Goal: Information Seeking & Learning: Learn about a topic

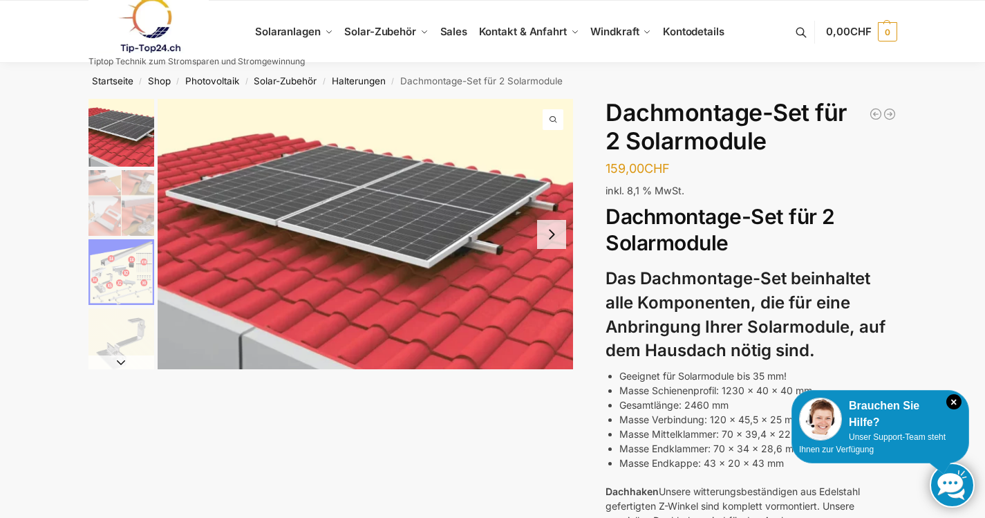
click at [115, 185] on img "2 / 5" at bounding box center [121, 203] width 66 height 66
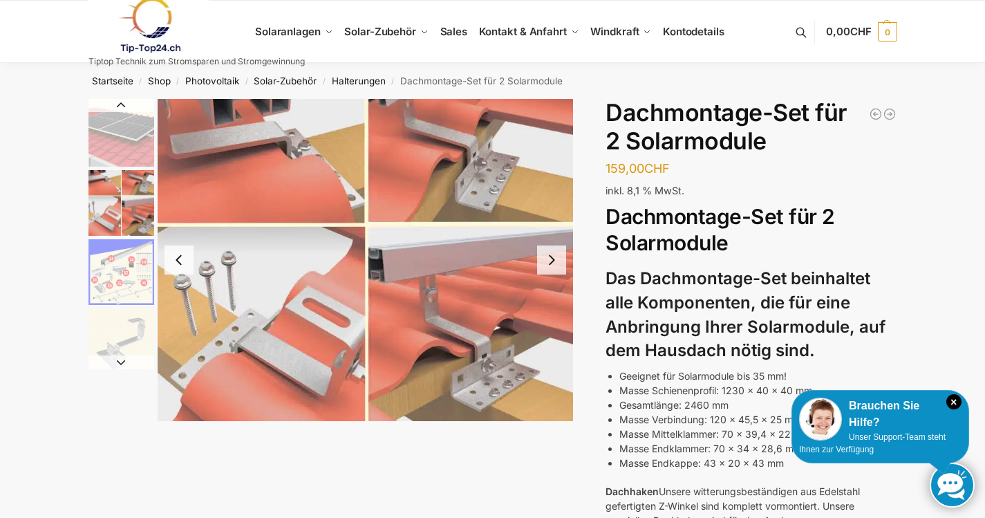
click at [547, 252] on button "Next slide" at bounding box center [551, 259] width 29 height 29
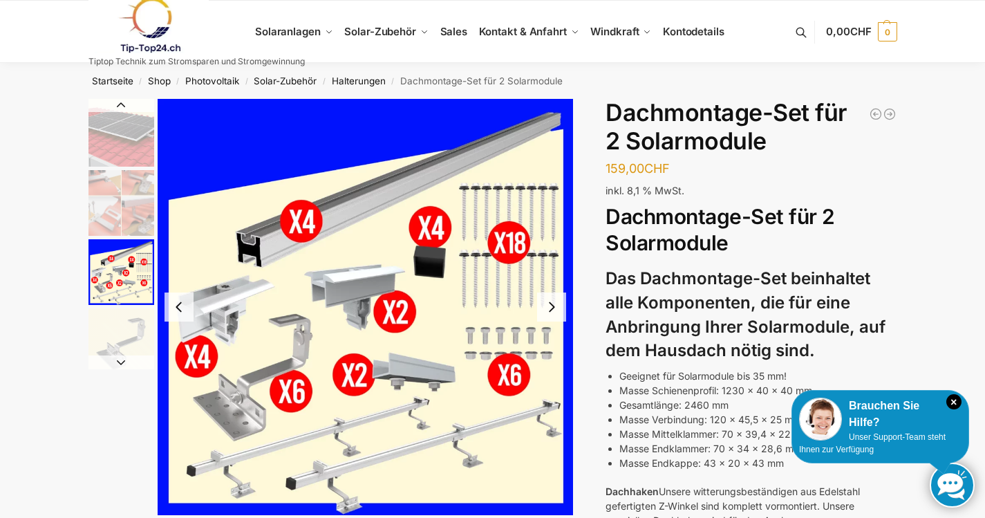
click at [555, 305] on button "Next slide" at bounding box center [551, 306] width 29 height 29
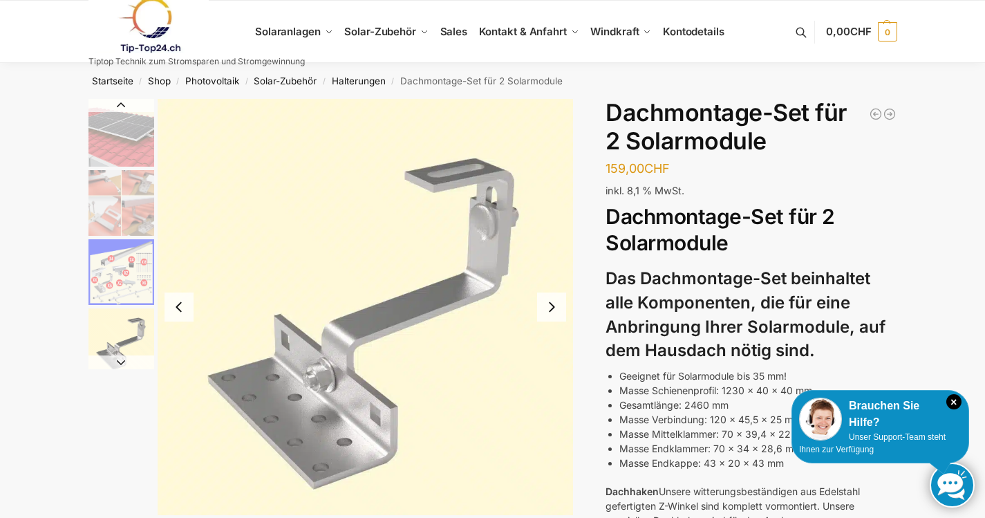
click at [553, 303] on button "Next slide" at bounding box center [551, 306] width 29 height 29
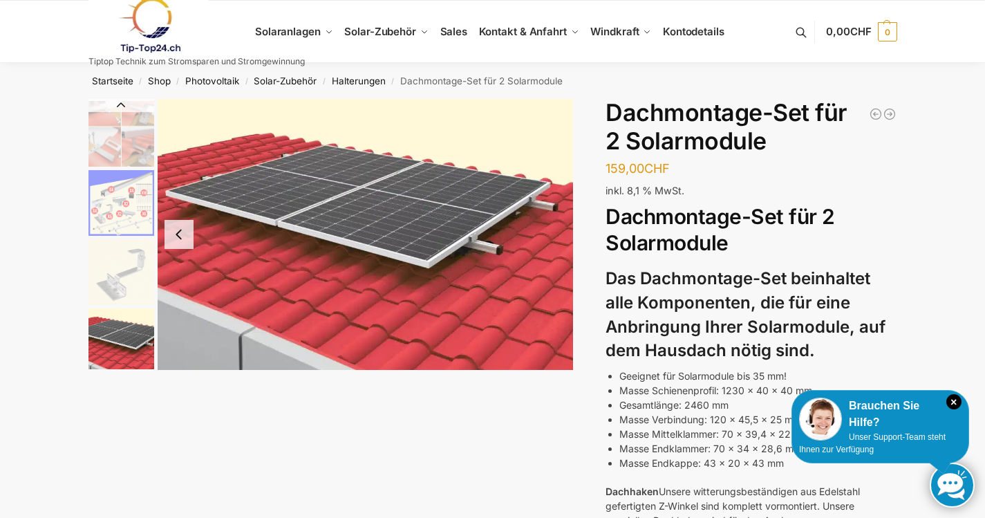
click at [122, 103] on button "Previous slide" at bounding box center [121, 105] width 66 height 14
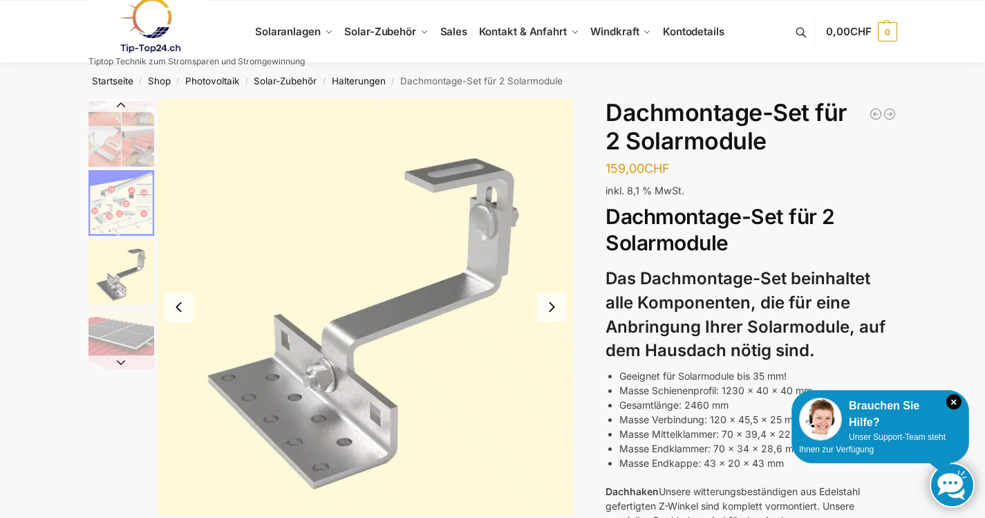
click at [111, 151] on img "2 / 5" at bounding box center [121, 134] width 66 height 66
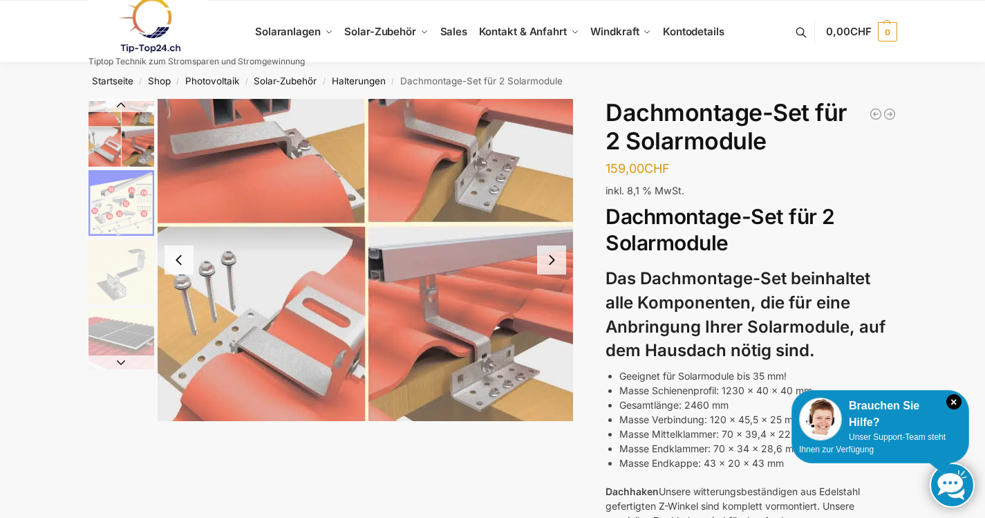
click at [549, 256] on button "Next slide" at bounding box center [551, 259] width 29 height 29
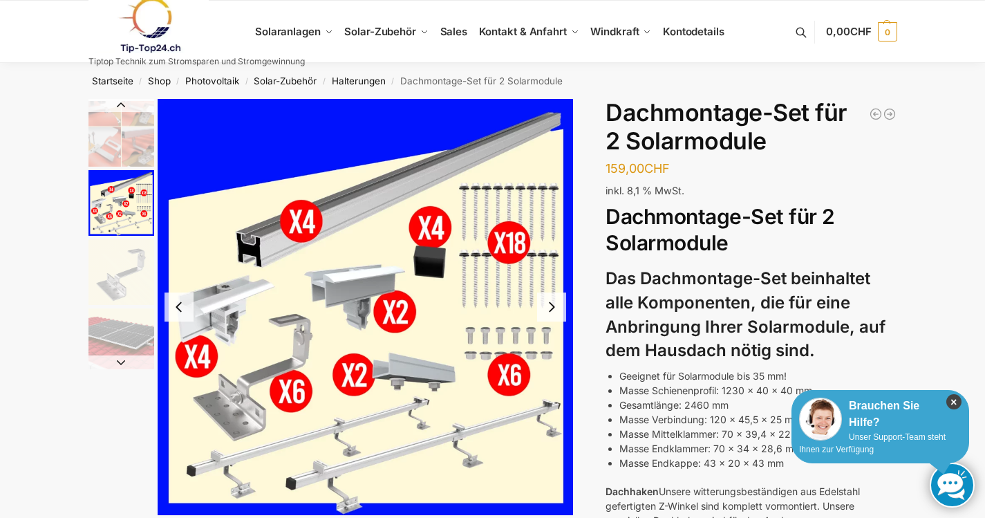
click at [958, 399] on icon "×" at bounding box center [953, 401] width 15 height 15
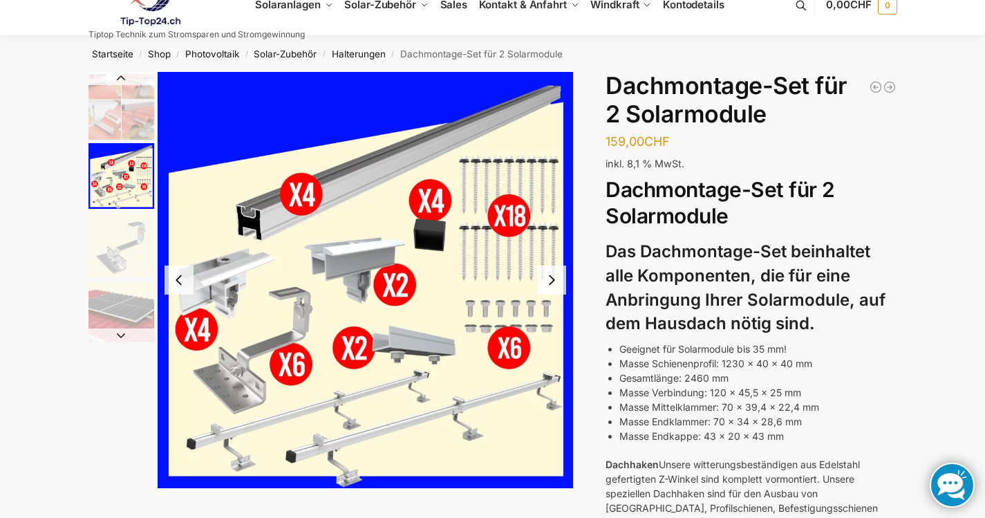
scroll to position [129, 0]
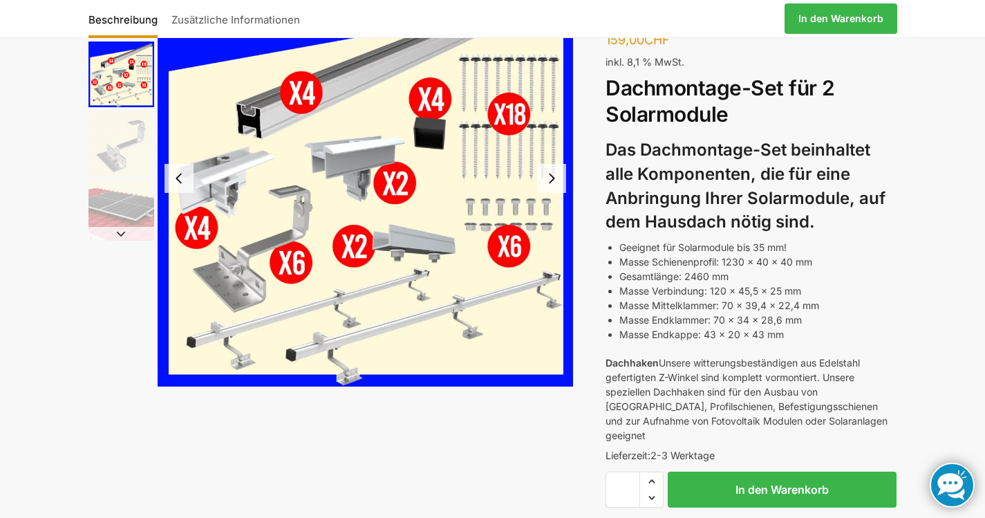
click at [558, 173] on button "Next slide" at bounding box center [551, 178] width 29 height 29
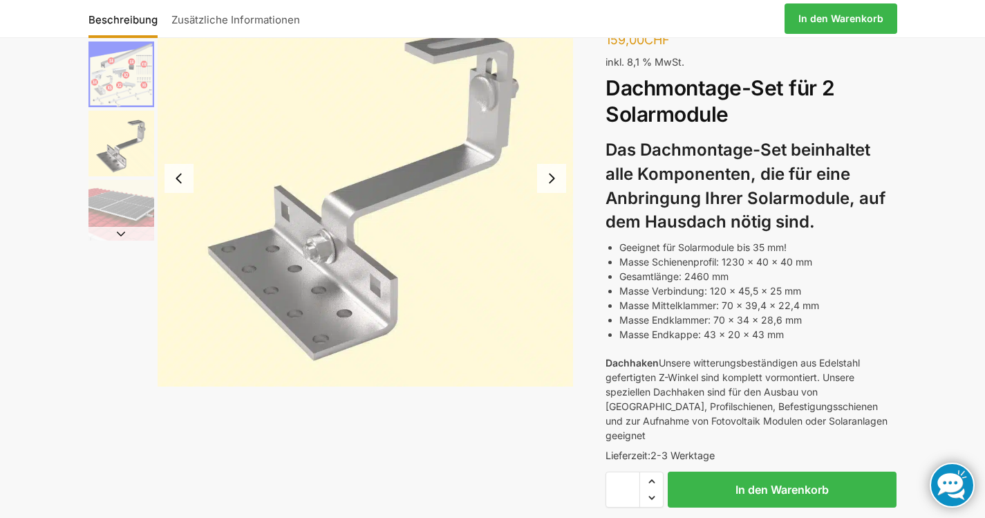
click at [178, 172] on button "Previous slide" at bounding box center [178, 178] width 29 height 29
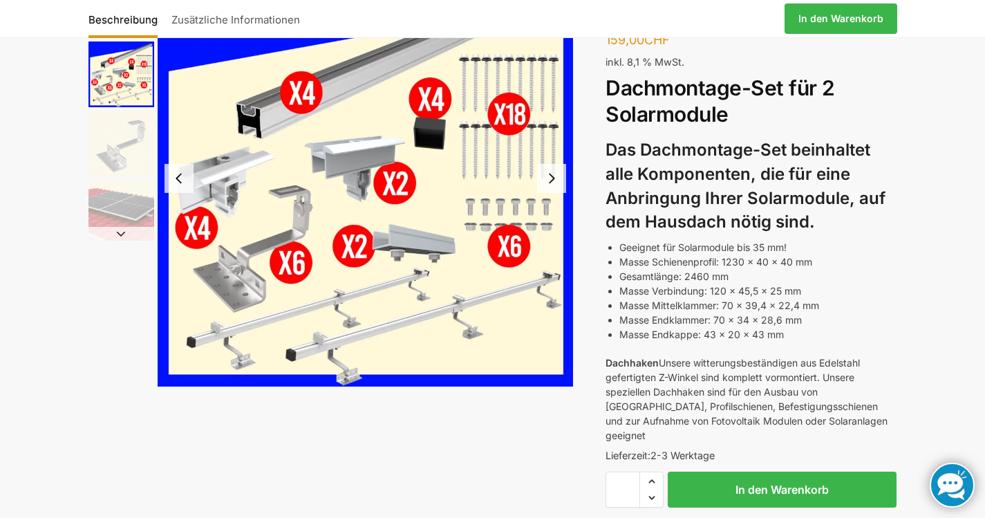
click at [178, 172] on button "Previous slide" at bounding box center [178, 178] width 29 height 29
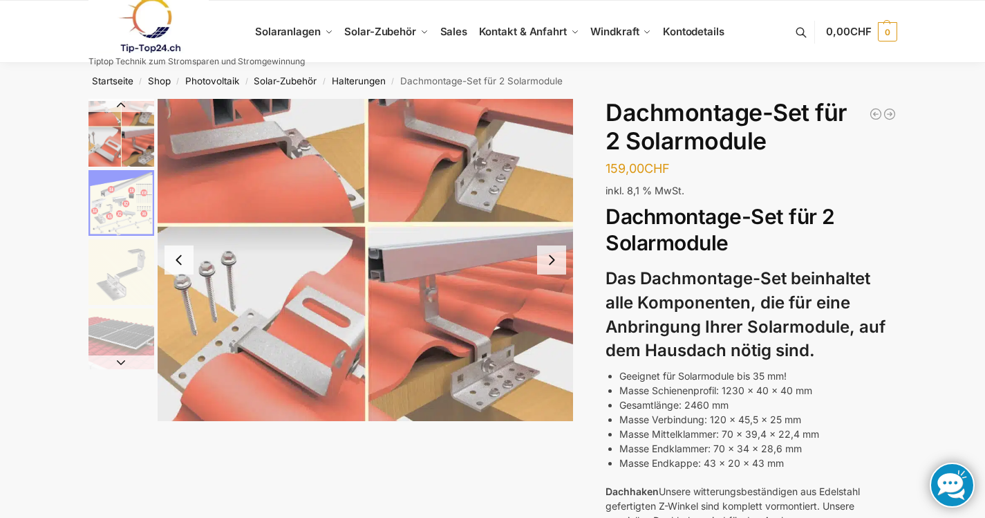
scroll to position [6, 0]
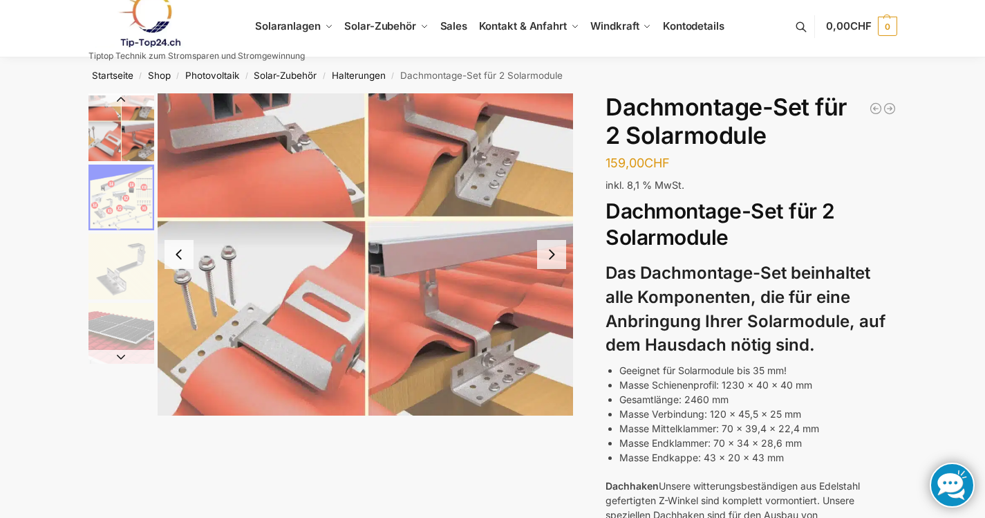
click at [556, 252] on button "Next slide" at bounding box center [551, 254] width 29 height 29
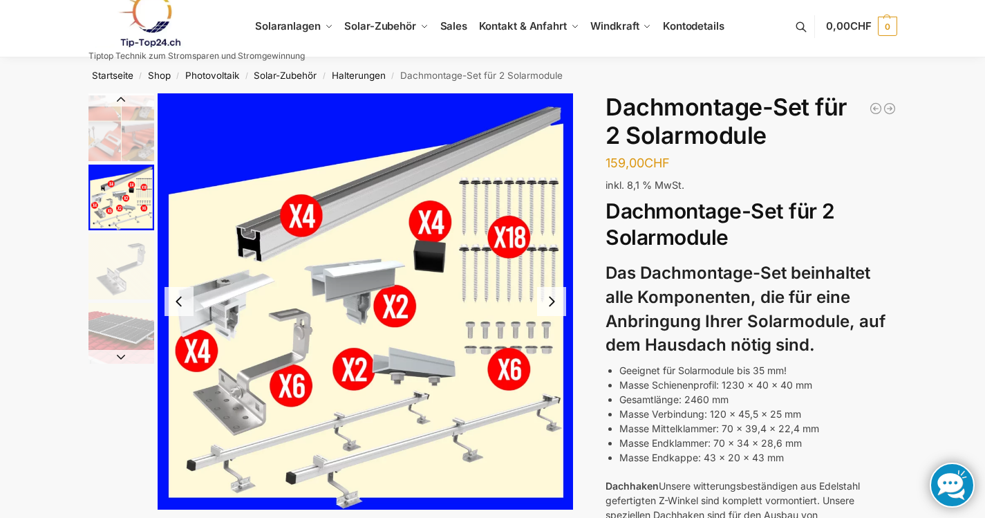
click at [556, 252] on img "3 / 5" at bounding box center [366, 301] width 416 height 416
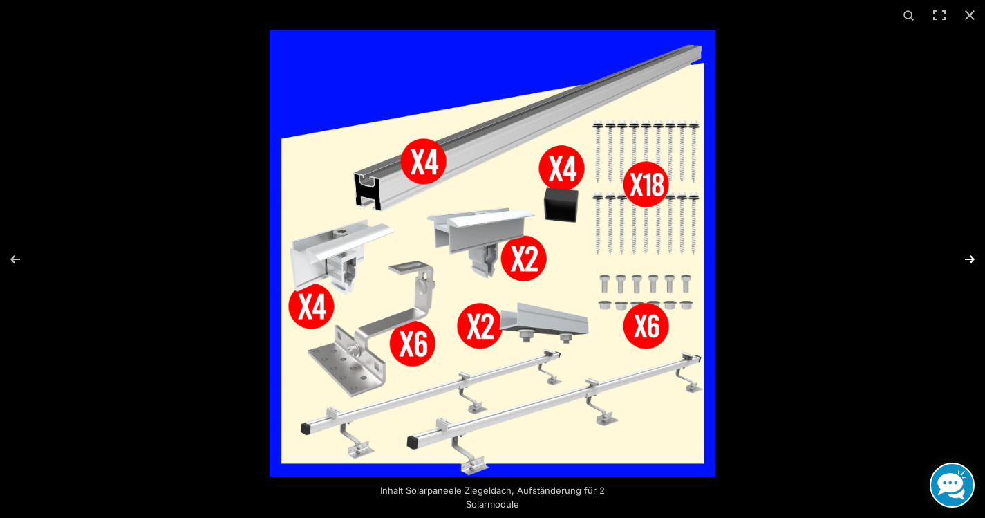
click at [961, 251] on button "Next (arrow right)" at bounding box center [960, 259] width 48 height 69
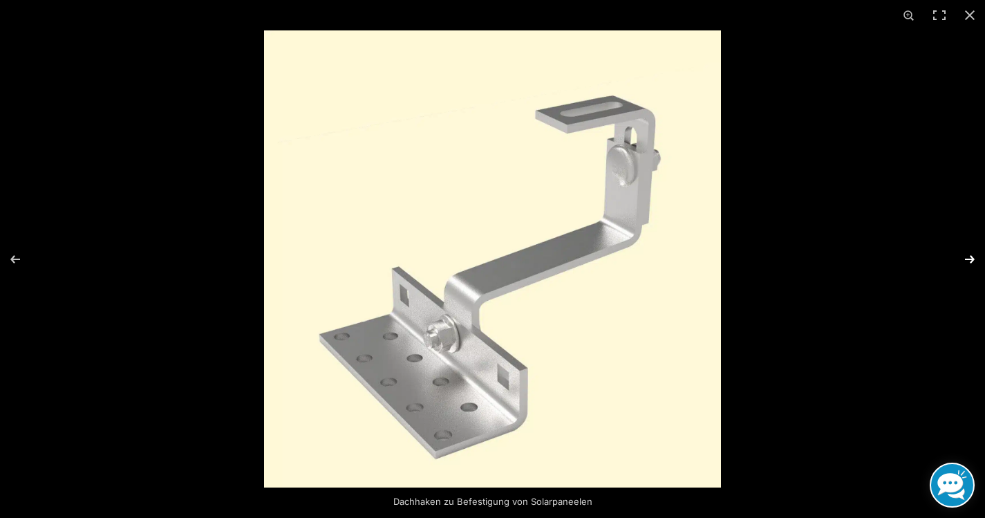
click at [961, 251] on button "Next (arrow right)" at bounding box center [960, 259] width 48 height 69
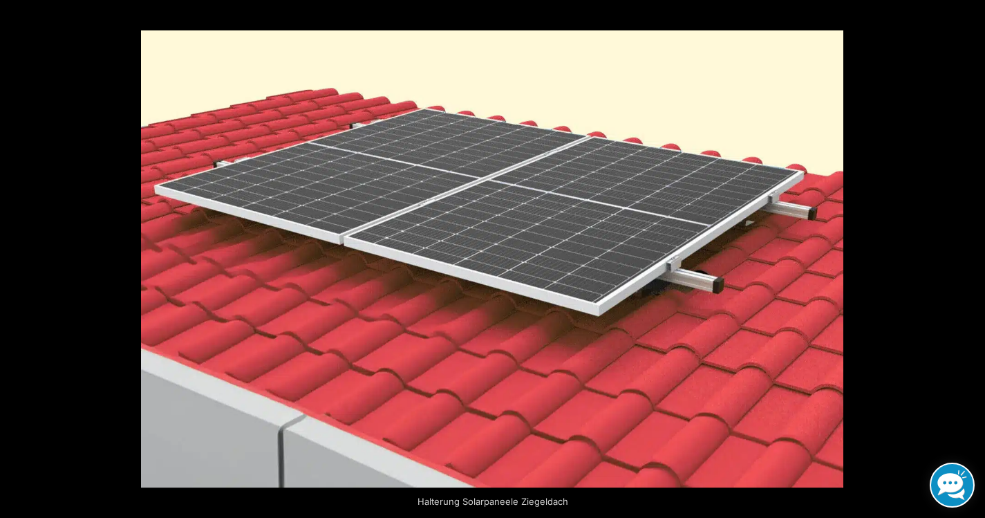
click at [961, 251] on button "Next (arrow right)" at bounding box center [960, 259] width 48 height 69
click at [972, 256] on button "Next (arrow right)" at bounding box center [960, 259] width 48 height 69
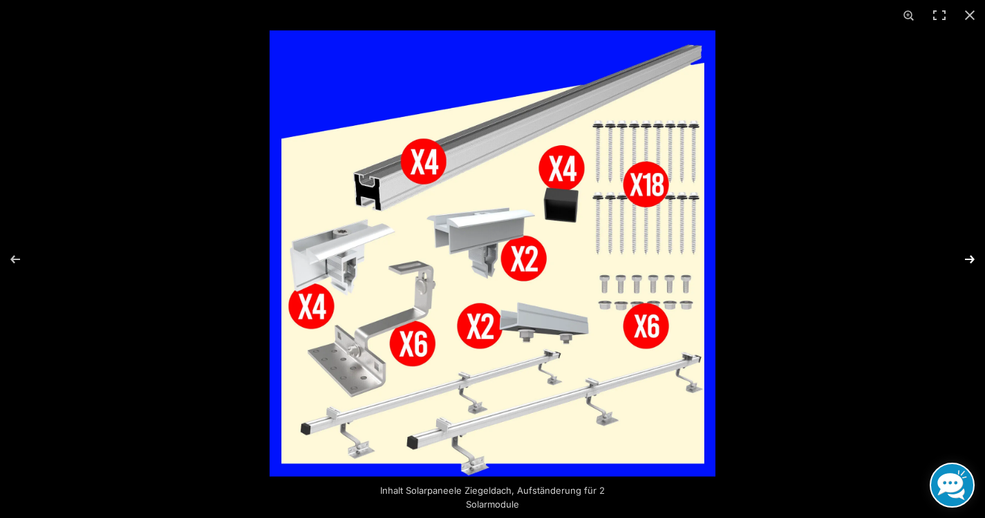
click at [972, 256] on button "Next (arrow right)" at bounding box center [960, 259] width 48 height 69
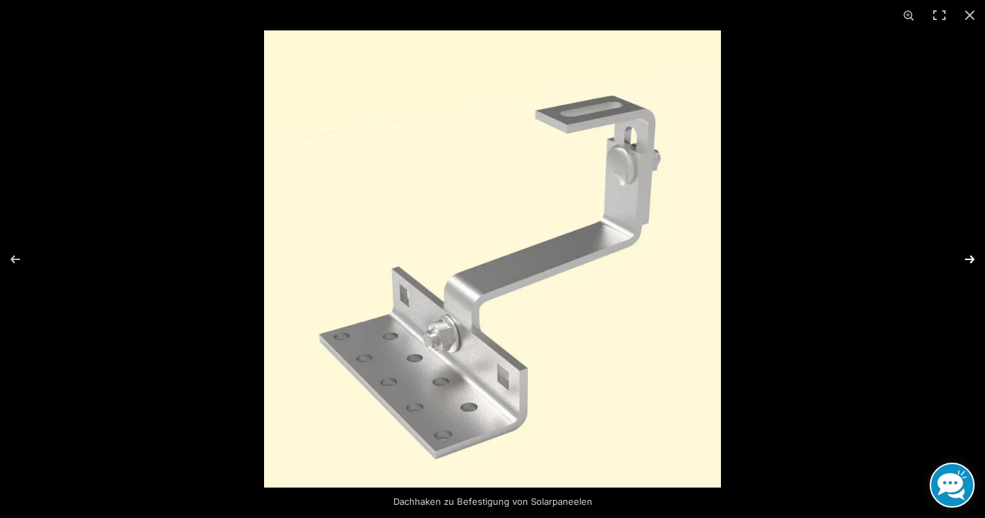
click at [972, 256] on button "Next (arrow right)" at bounding box center [960, 259] width 48 height 69
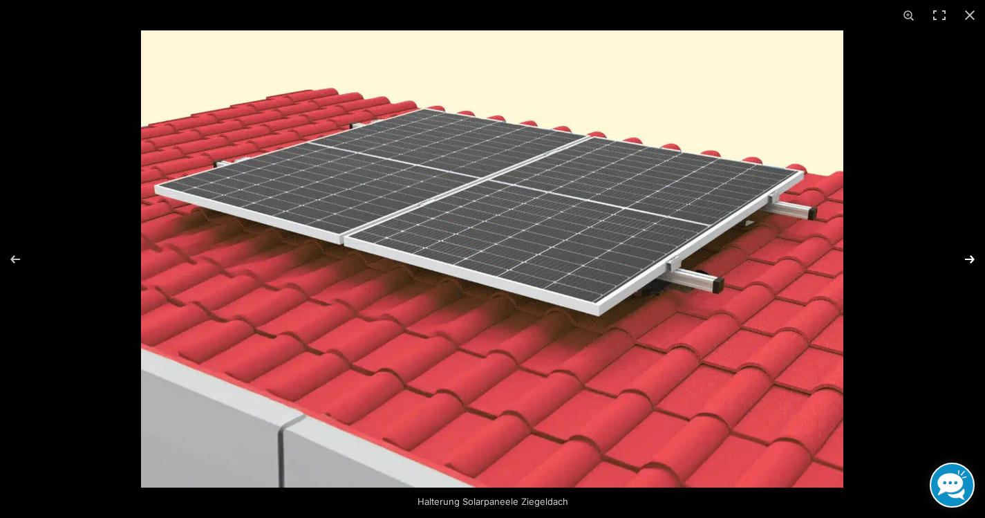
click at [972, 256] on button "Next (arrow right)" at bounding box center [960, 259] width 48 height 69
click at [14, 257] on button "Previous (arrow left)" at bounding box center [24, 259] width 48 height 69
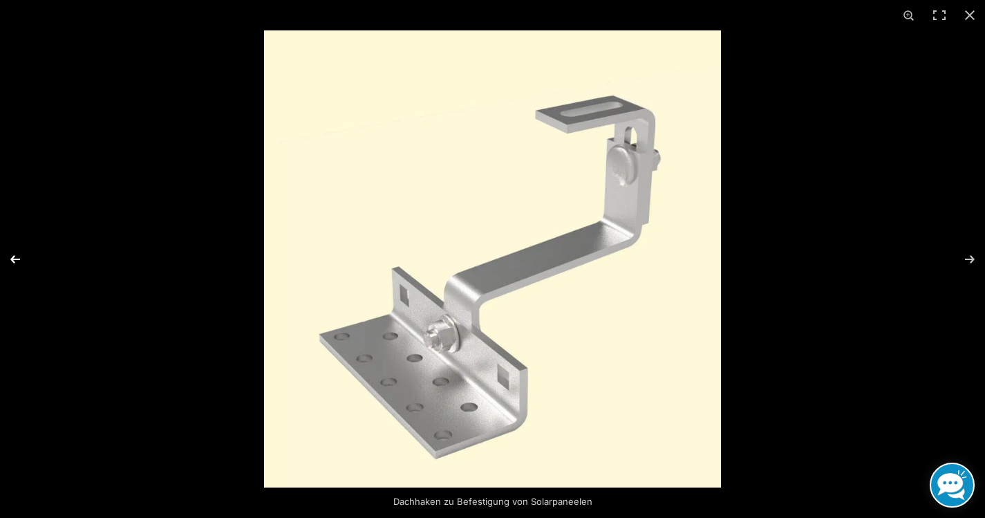
click at [14, 257] on button "Previous (arrow left)" at bounding box center [24, 259] width 48 height 69
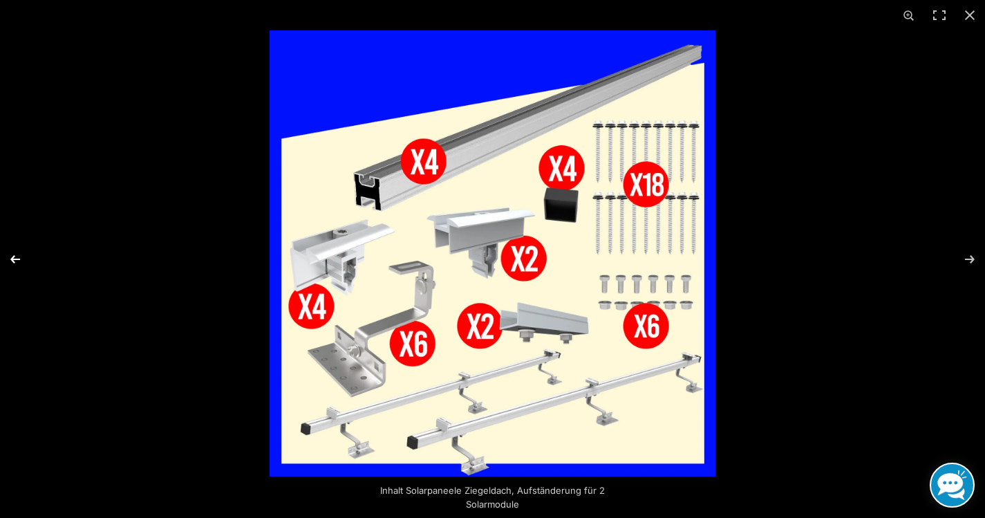
click at [14, 257] on button "Previous (arrow left)" at bounding box center [24, 259] width 48 height 69
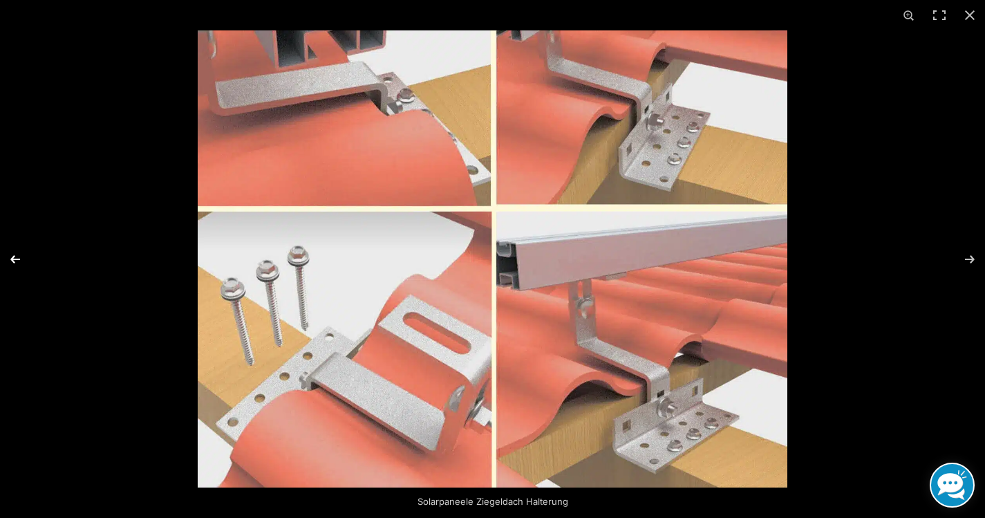
click at [15, 256] on button "Previous (arrow left)" at bounding box center [24, 259] width 48 height 69
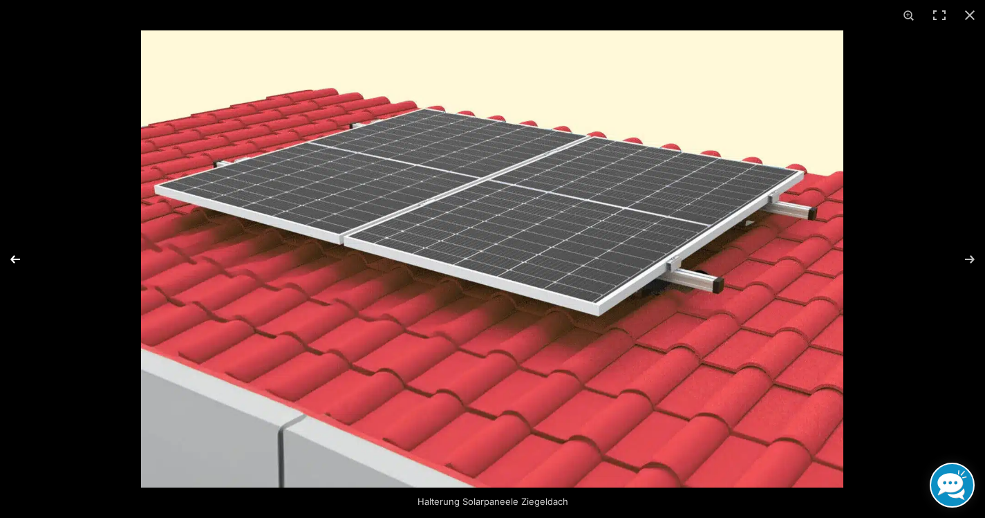
click at [15, 256] on button "Previous (arrow left)" at bounding box center [24, 259] width 48 height 69
click at [966, 14] on button "Close (Esc)" at bounding box center [969, 15] width 30 height 30
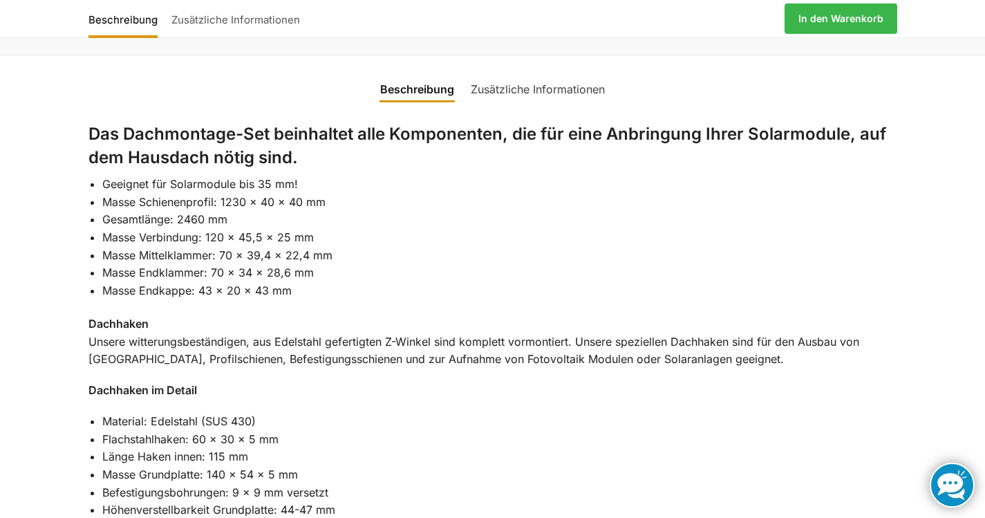
scroll to position [807, 0]
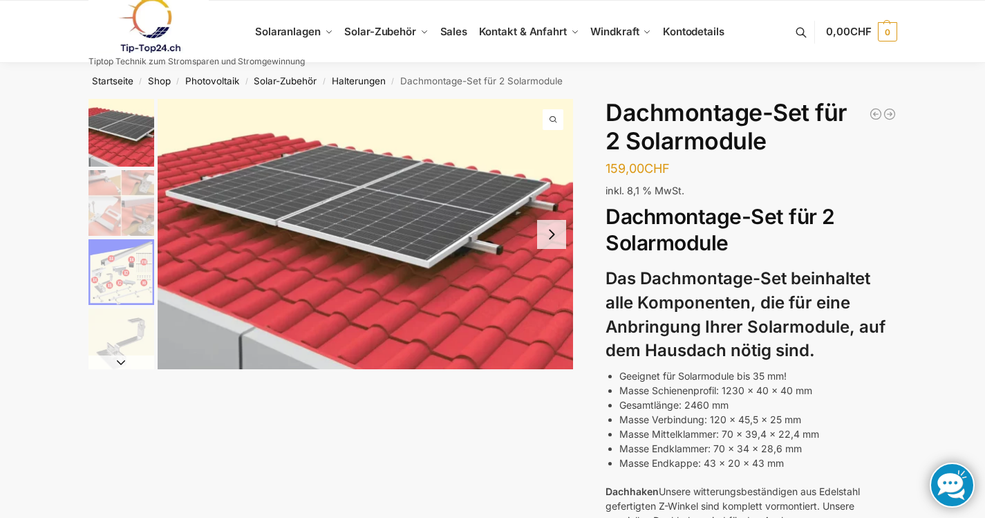
click at [547, 229] on button "Next slide" at bounding box center [551, 234] width 29 height 29
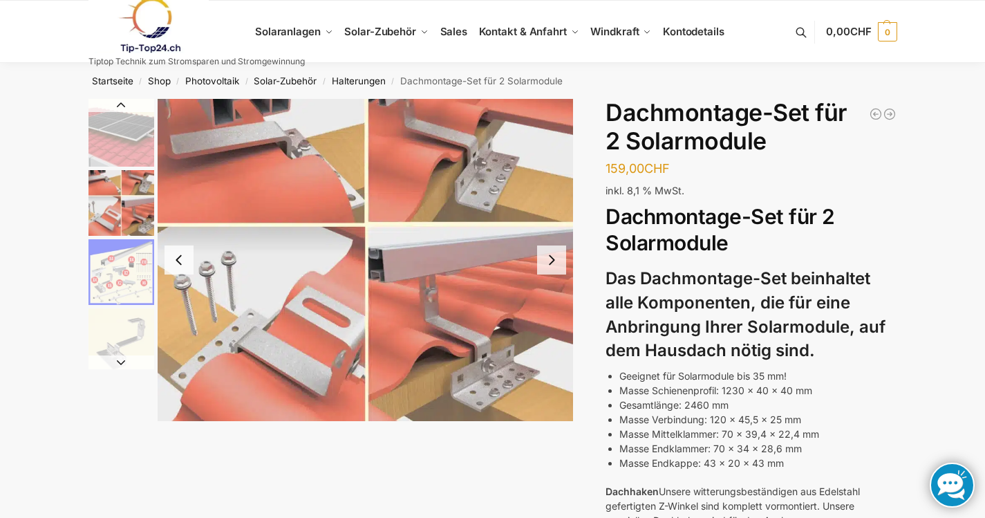
click at [553, 263] on button "Next slide" at bounding box center [551, 259] width 29 height 29
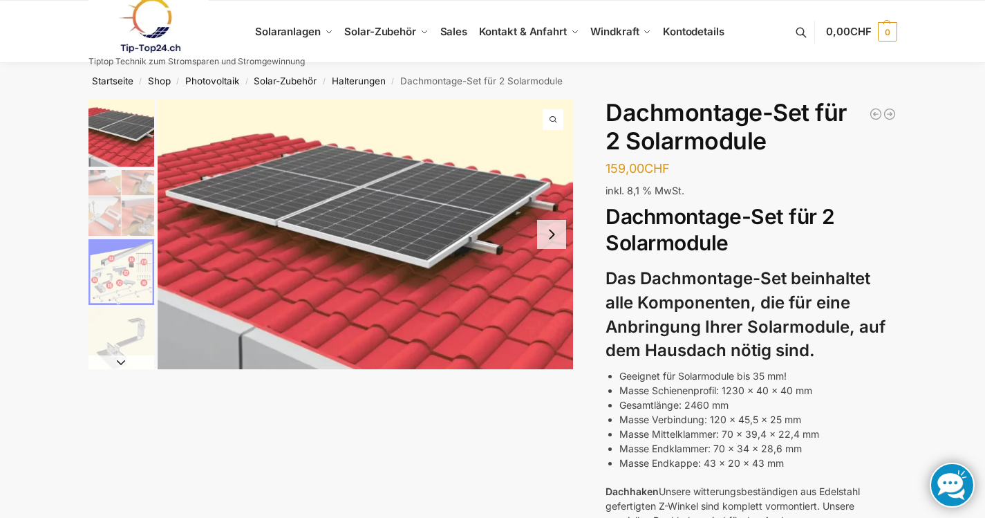
click at [124, 212] on img "2 / 5" at bounding box center [121, 203] width 66 height 66
